Goal: Transaction & Acquisition: Purchase product/service

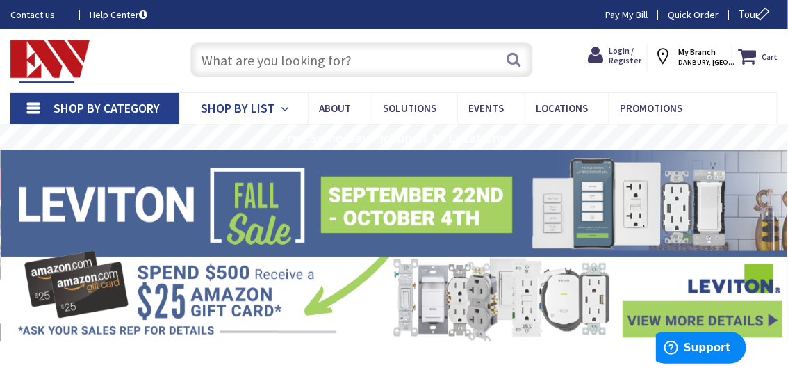
click at [252, 106] on span "Shop By List" at bounding box center [238, 108] width 74 height 16
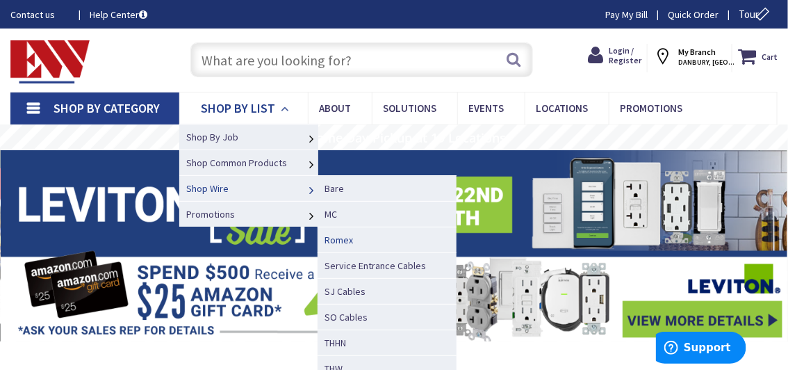
click at [337, 233] on link "Romex" at bounding box center [386, 239] width 139 height 26
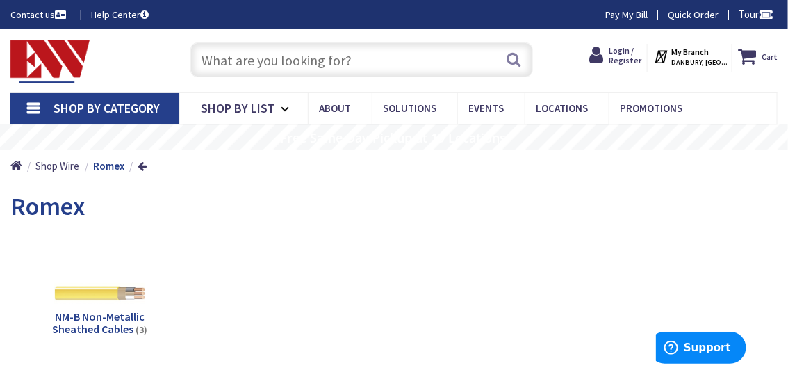
click at [347, 67] on input "text" at bounding box center [361, 59] width 342 height 35
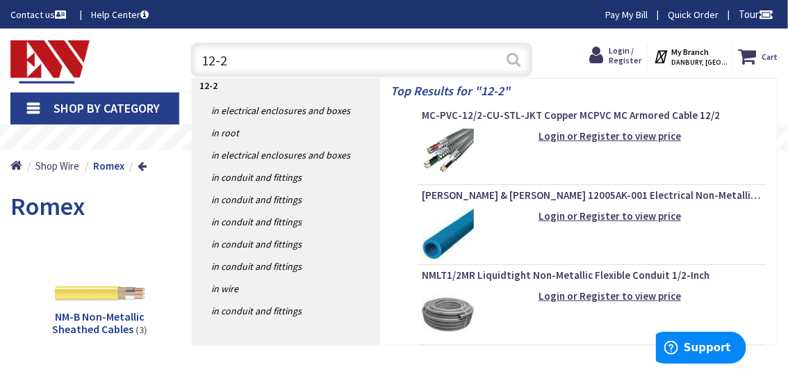
type input "12-2"
click at [508, 64] on button "Search" at bounding box center [513, 59] width 18 height 31
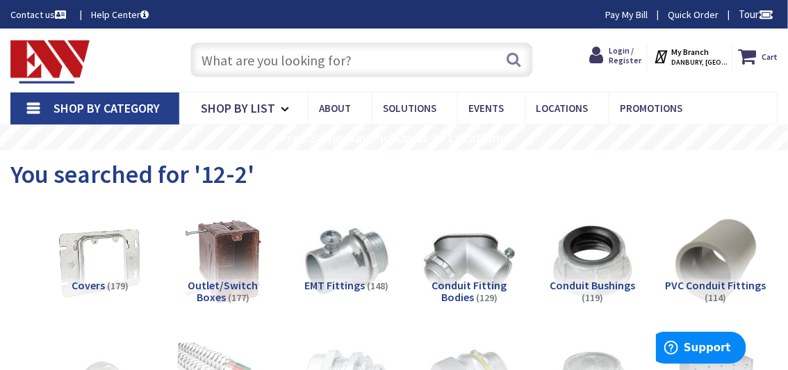
click at [404, 64] on input "text" at bounding box center [361, 59] width 342 height 35
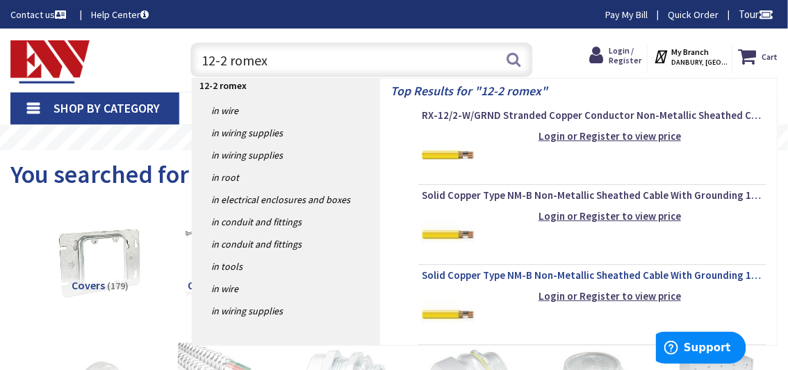
type input "12-2 romex"
click at [566, 273] on span "Solid Copper Type NM-B Non-Metallic Sheathed Cable With Grounding 12/2 250-ft C…" at bounding box center [592, 275] width 341 height 14
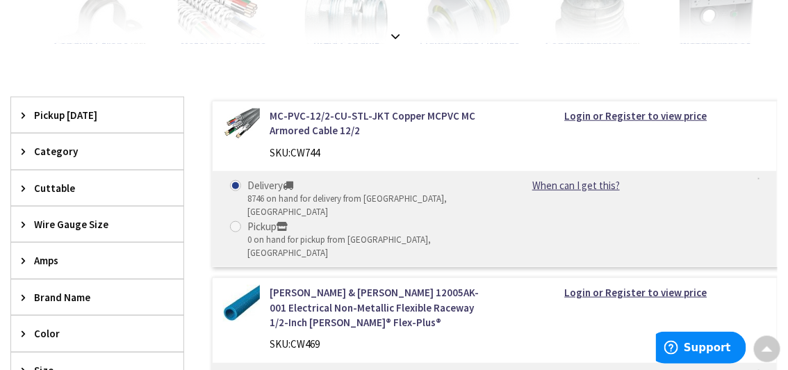
scroll to position [249, 0]
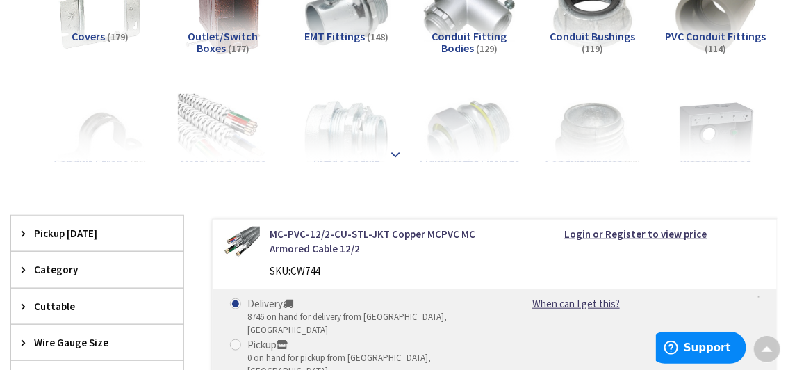
click at [395, 153] on strong at bounding box center [395, 147] width 17 height 15
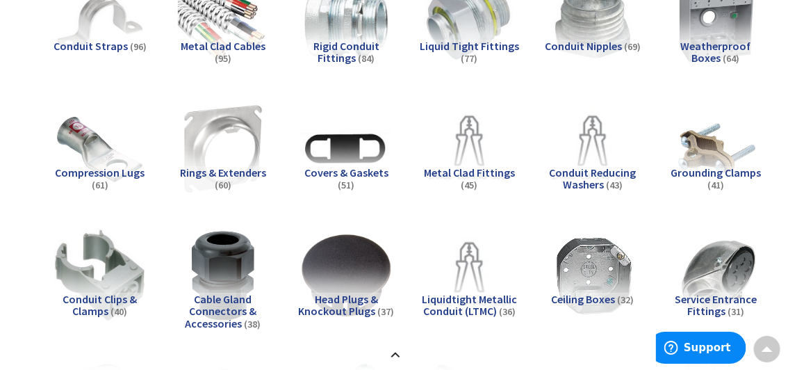
scroll to position [497, 0]
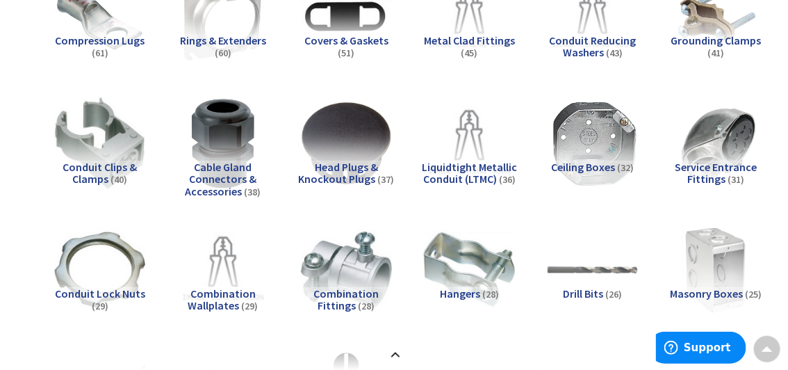
click at [586, 153] on img at bounding box center [592, 143] width 100 height 100
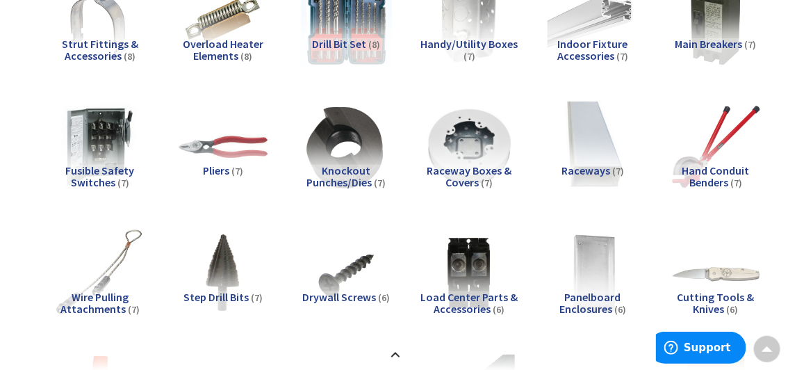
scroll to position [636, 0]
